Goal: Task Accomplishment & Management: Use online tool/utility

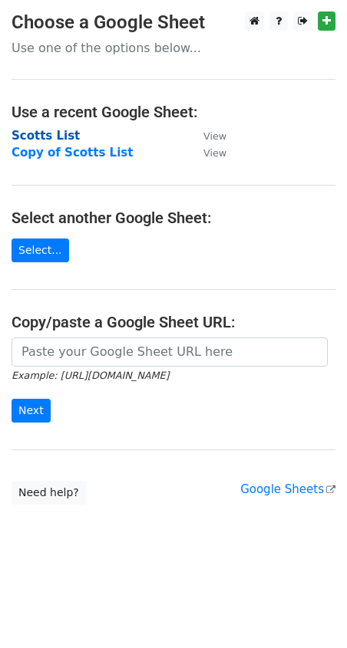
click at [50, 136] on strong "Scotts List" at bounding box center [46, 136] width 68 height 14
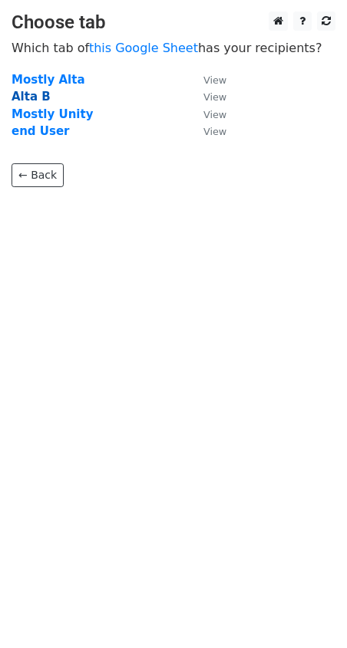
click at [27, 96] on strong "Alta B" at bounding box center [31, 97] width 39 height 14
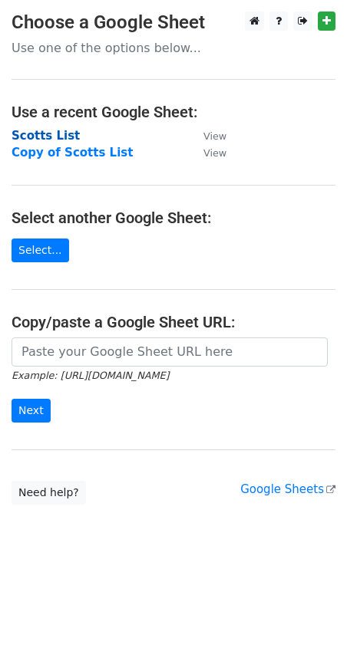
click at [50, 133] on strong "Scotts List" at bounding box center [46, 136] width 68 height 14
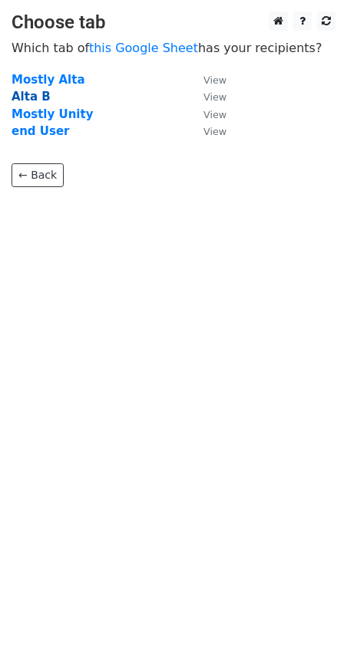
click at [32, 97] on strong "Alta B" at bounding box center [31, 97] width 39 height 14
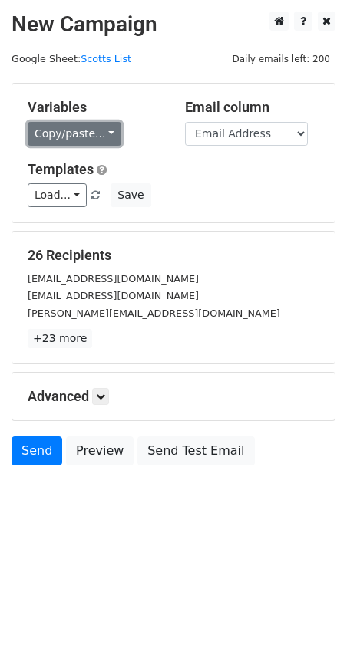
click at [97, 133] on link "Copy/paste..." at bounding box center [75, 134] width 94 height 24
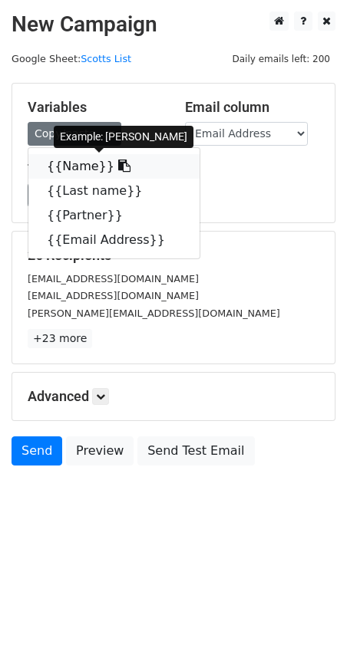
click at [78, 162] on link "{{Name}}" at bounding box center [113, 166] width 171 height 25
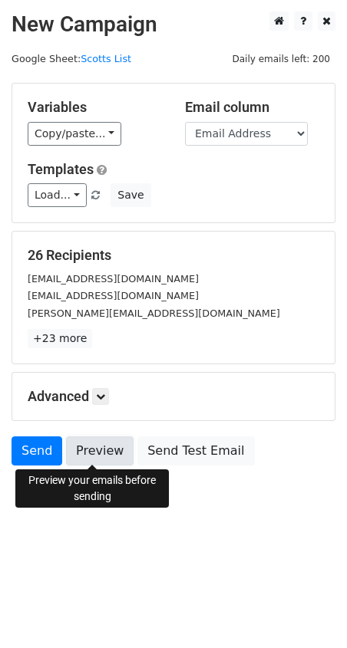
click at [91, 450] on link "Preview" at bounding box center [100, 451] width 68 height 29
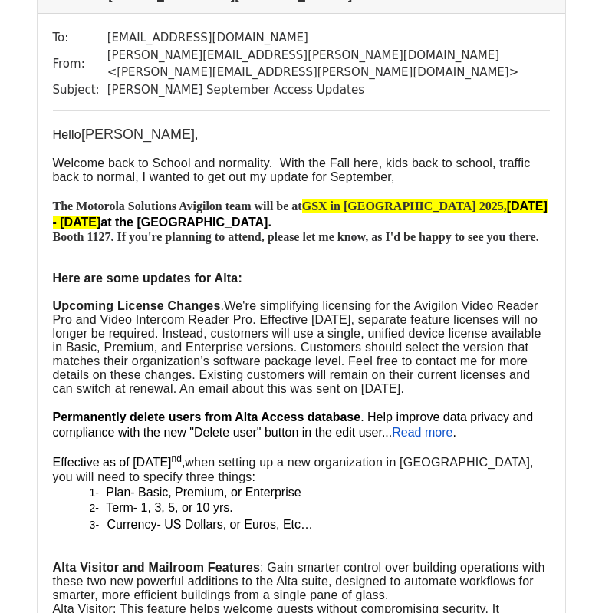
scroll to position [2608, 0]
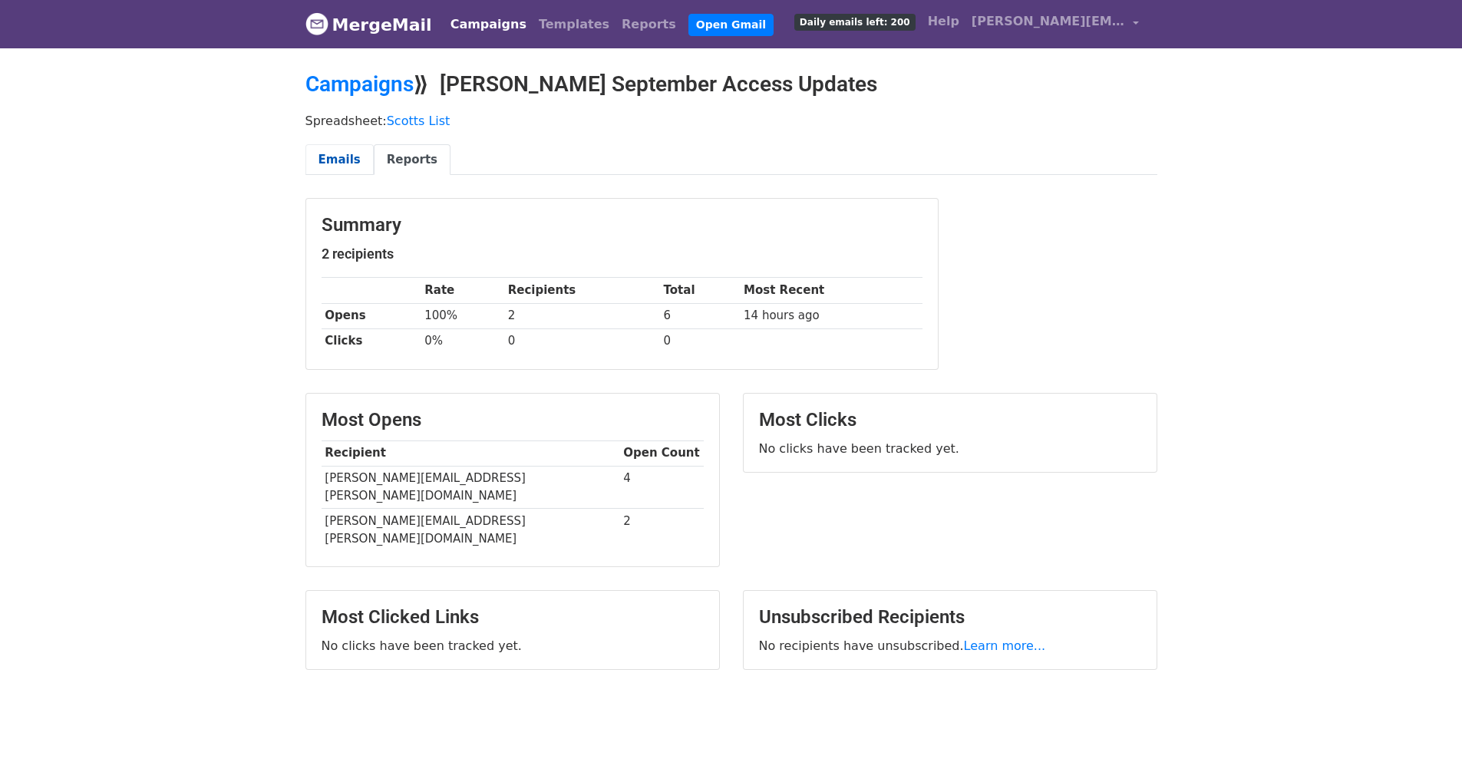
click at [333, 166] on link "Emails" at bounding box center [339, 159] width 68 height 31
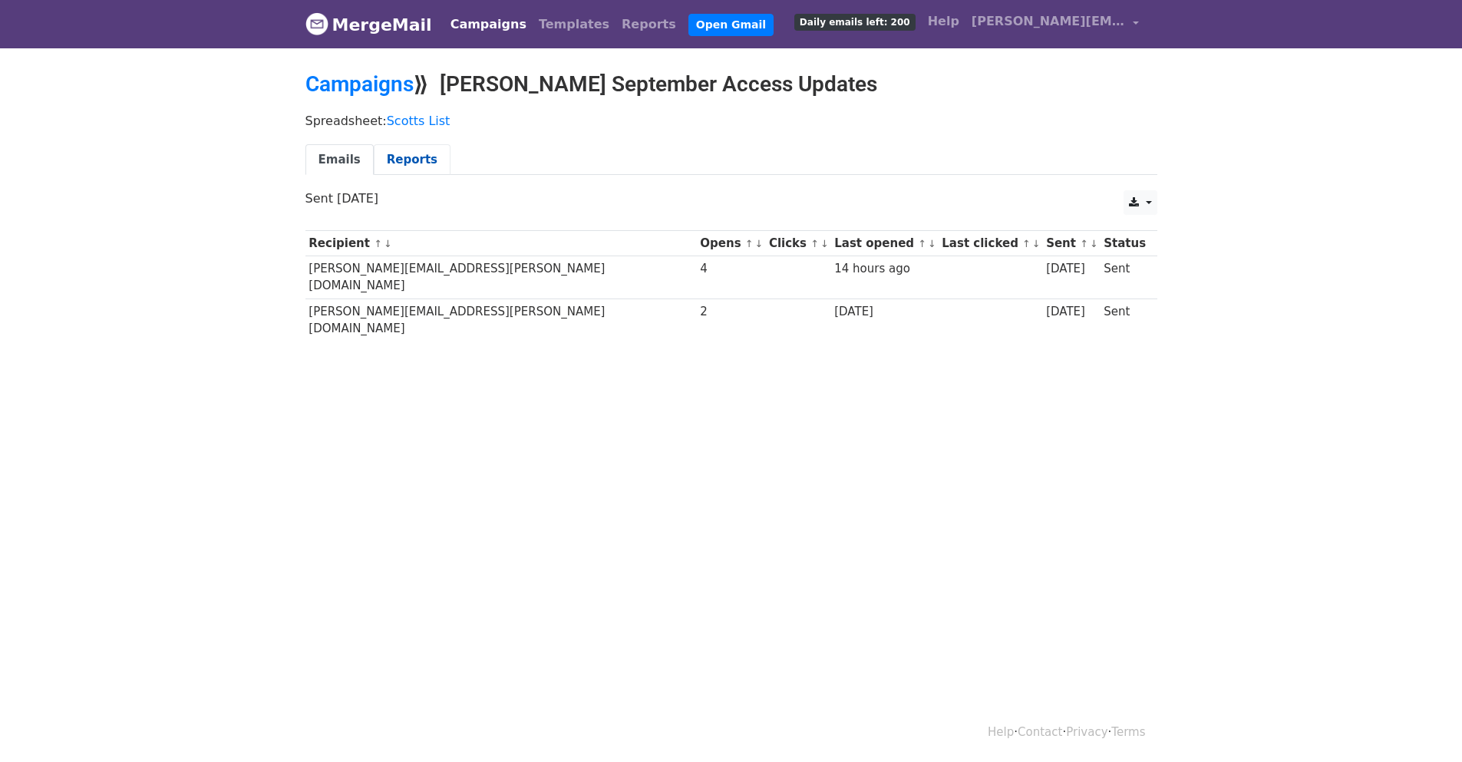
click at [390, 157] on link "Reports" at bounding box center [412, 159] width 77 height 31
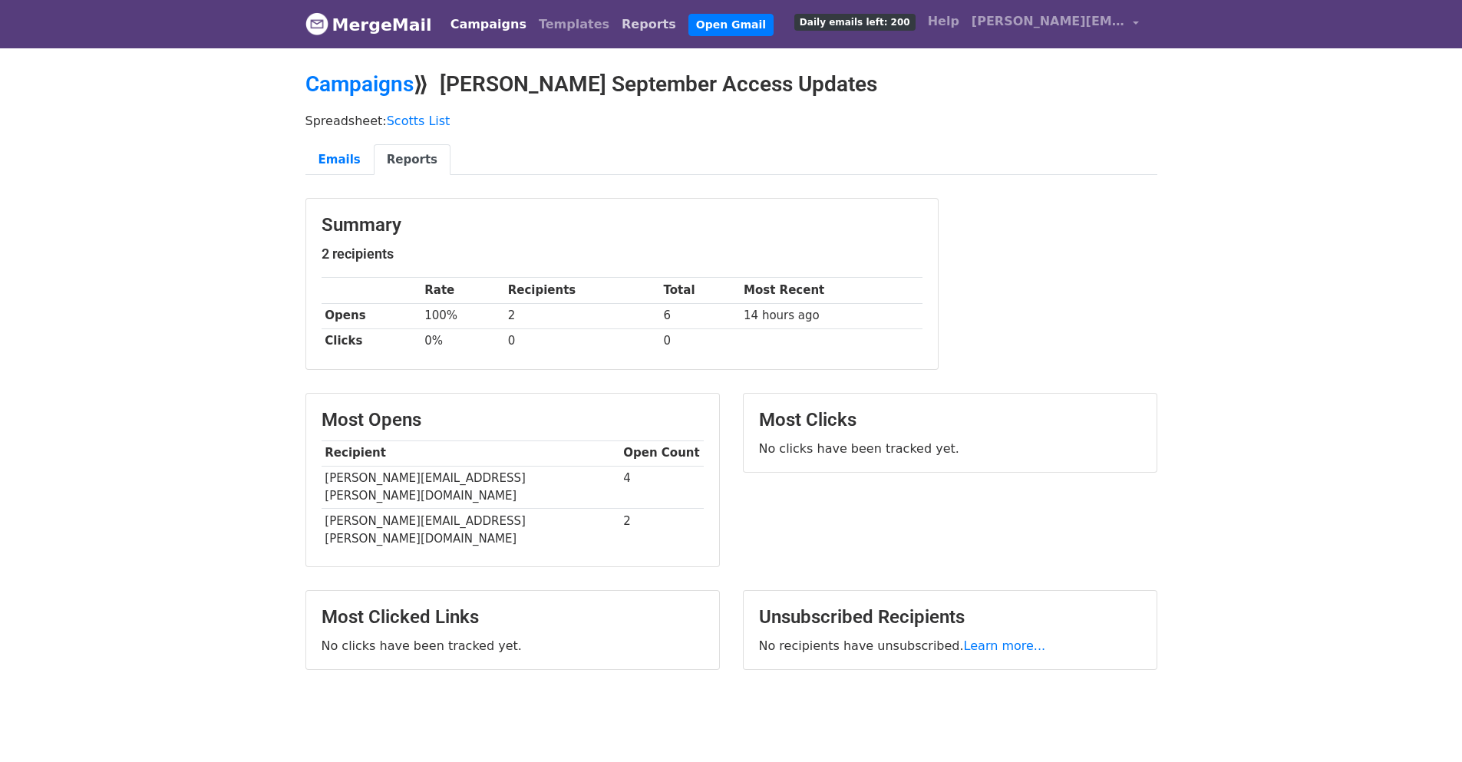
click at [615, 28] on link "Reports" at bounding box center [648, 24] width 67 height 31
click at [615, 25] on link "Reports" at bounding box center [648, 24] width 67 height 31
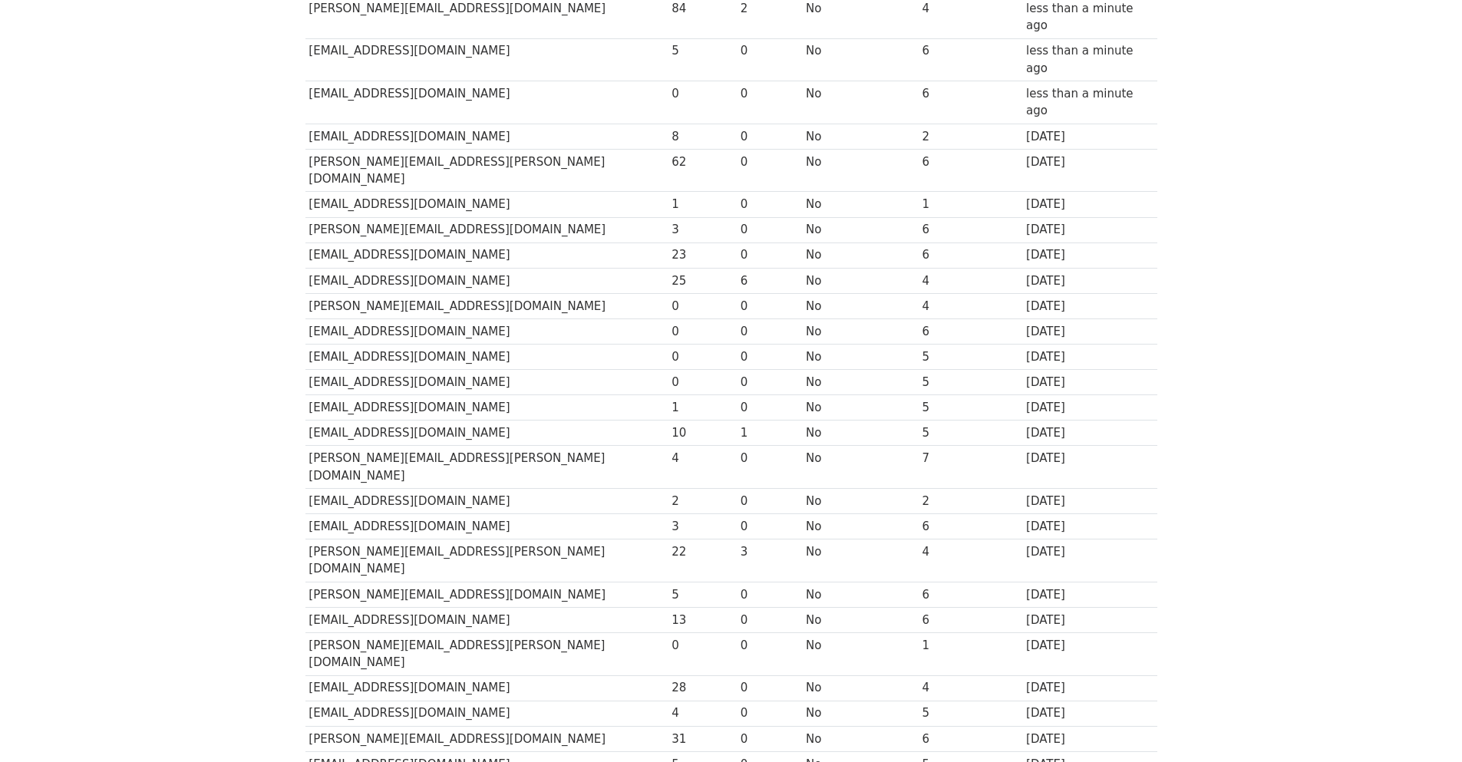
scroll to position [460, 0]
